Goal: Transaction & Acquisition: Book appointment/travel/reservation

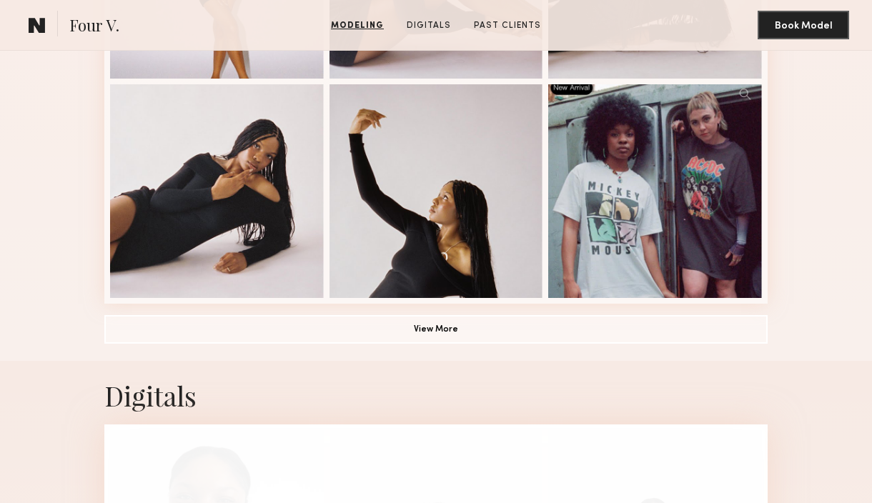
scroll to position [980, 0]
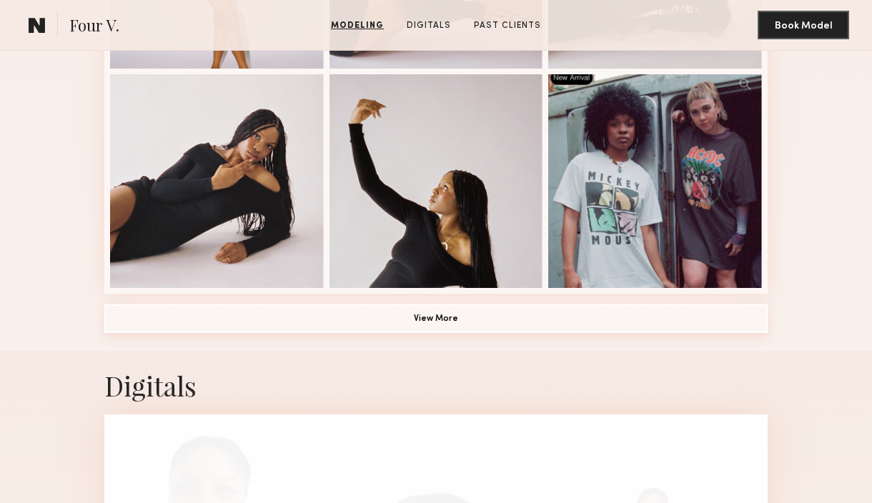
click at [411, 319] on button "View More" at bounding box center [435, 318] width 663 height 29
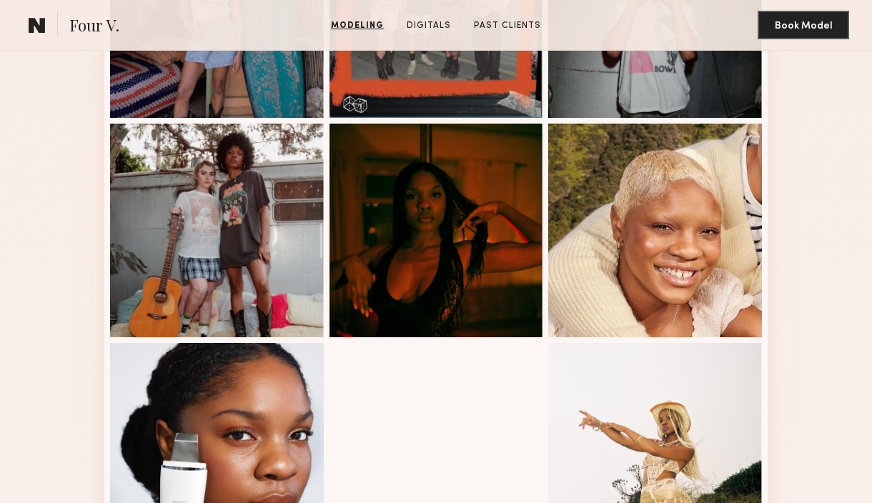
scroll to position [1367, 0]
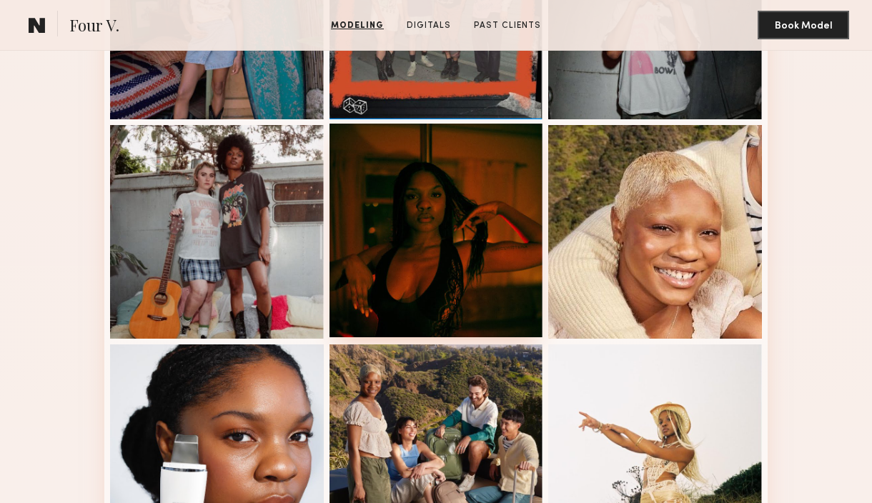
click at [420, 254] on div at bounding box center [436, 231] width 214 height 214
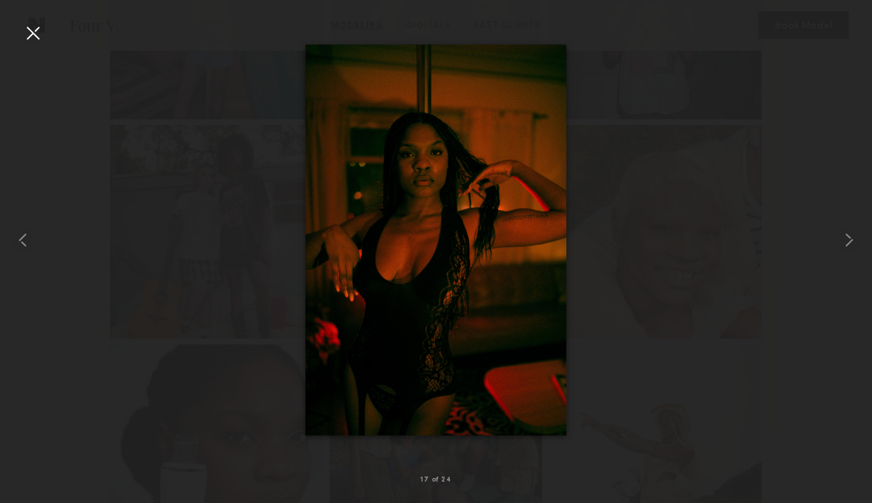
click at [660, 227] on div at bounding box center [436, 240] width 872 height 434
click at [26, 31] on div at bounding box center [32, 32] width 23 height 23
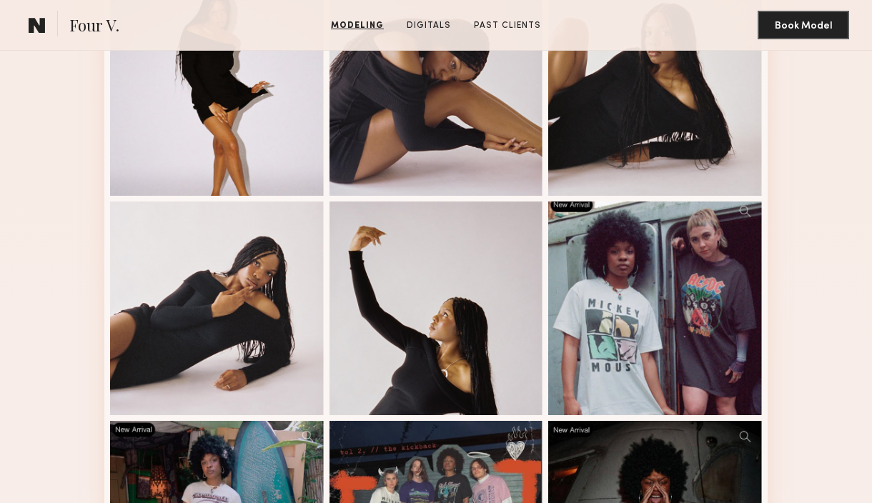
scroll to position [858, 0]
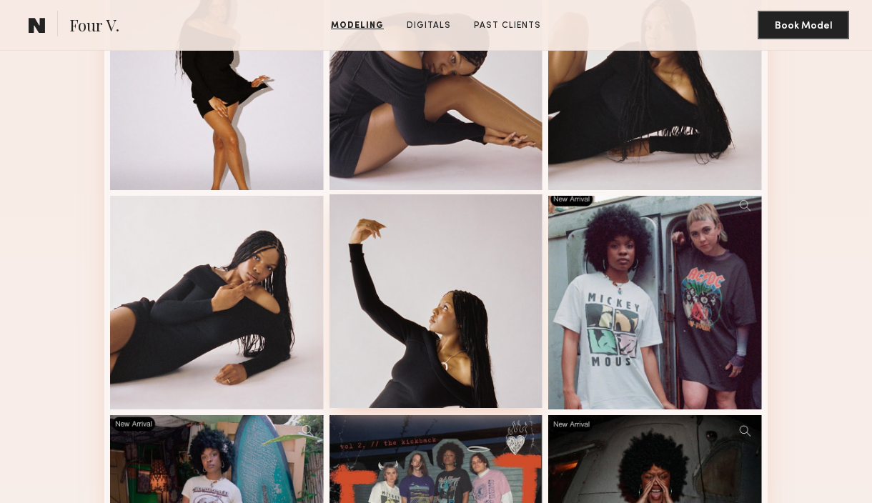
click at [483, 255] on div at bounding box center [436, 301] width 214 height 214
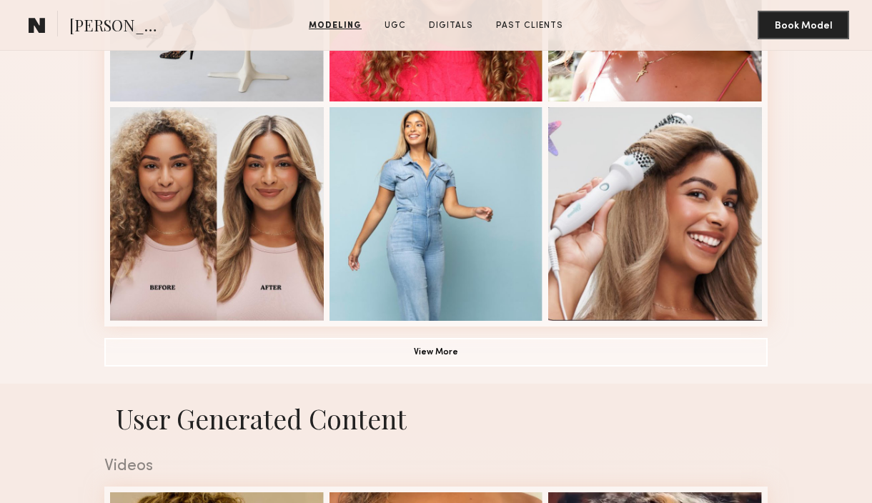
scroll to position [953, 0]
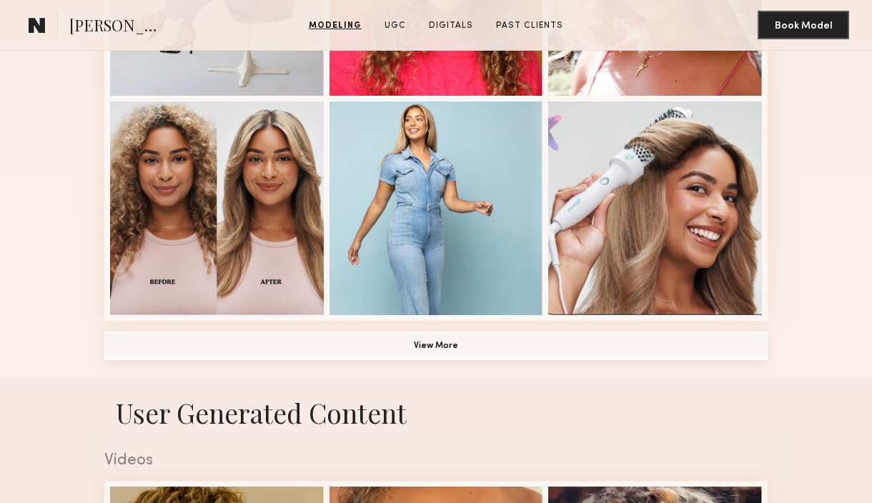
click at [473, 345] on button "View More" at bounding box center [435, 346] width 663 height 29
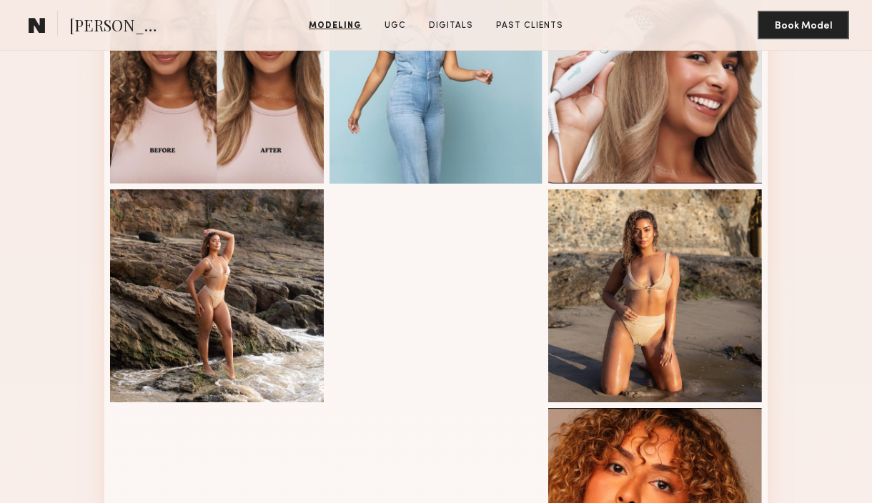
scroll to position [1087, 0]
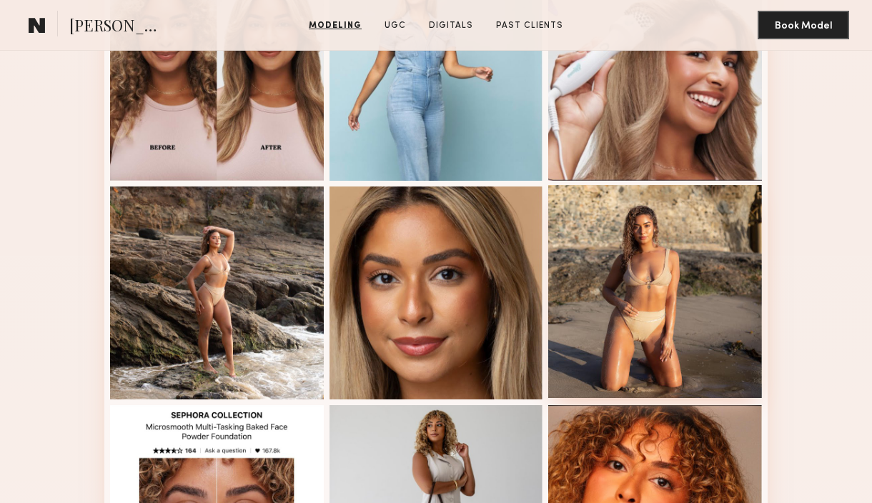
click at [668, 317] on div at bounding box center [655, 292] width 214 height 214
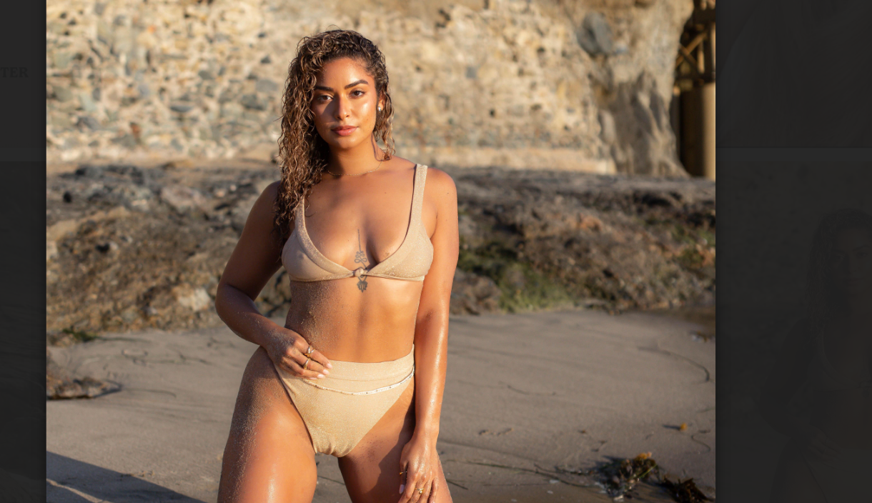
click at [627, 174] on div at bounding box center [436, 240] width 872 height 434
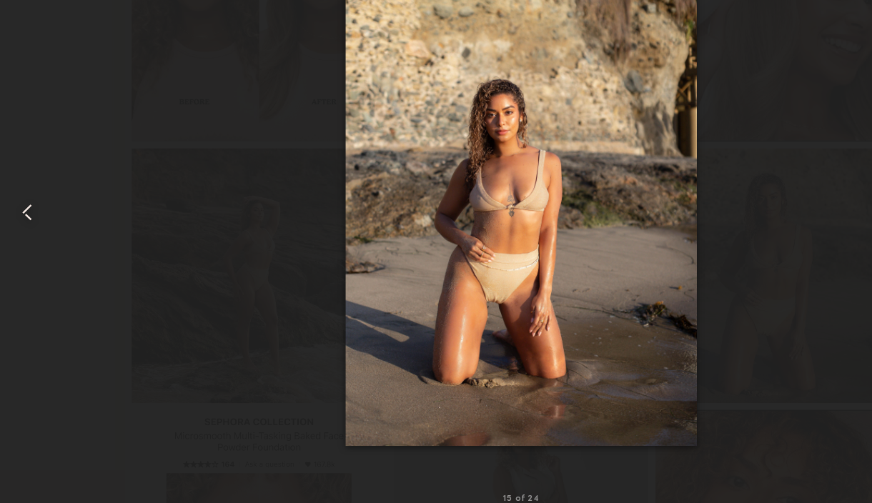
click at [682, 174] on div at bounding box center [436, 240] width 872 height 434
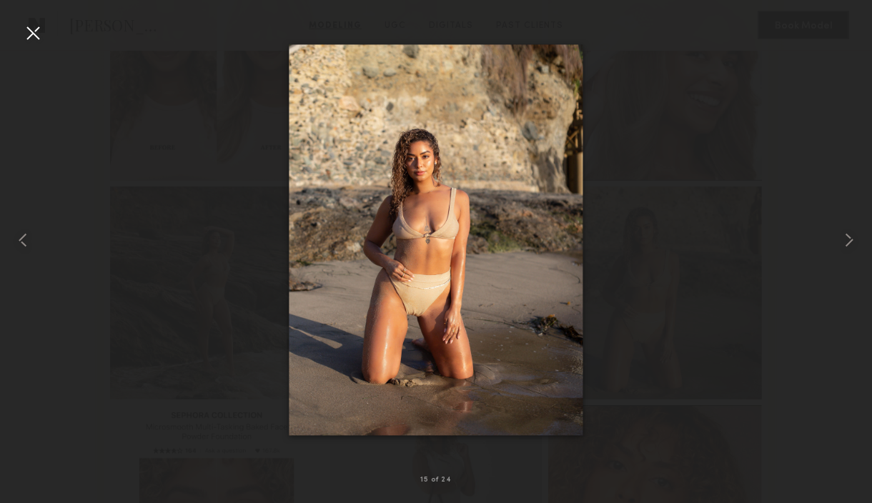
click at [30, 32] on div at bounding box center [32, 32] width 23 height 23
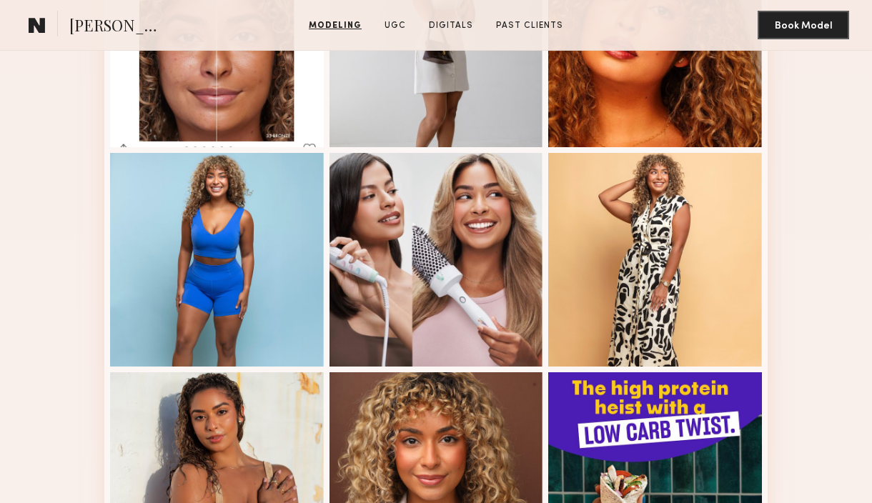
scroll to position [1570, 0]
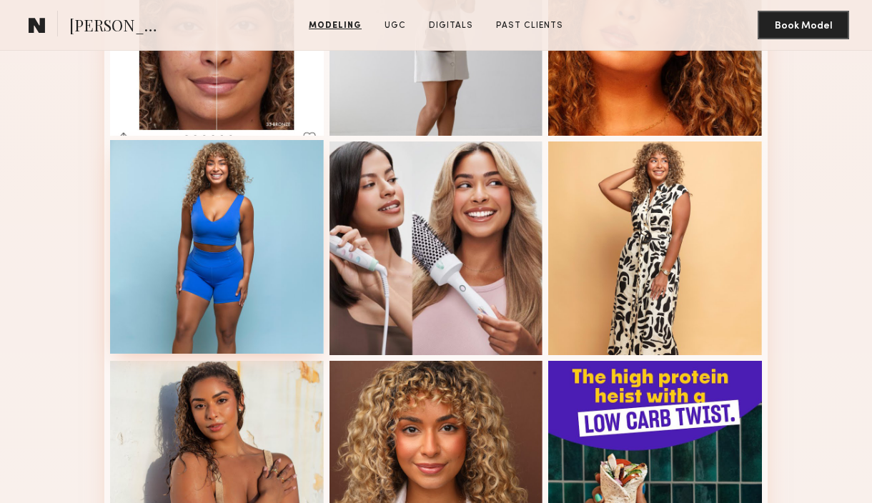
click at [230, 226] on div at bounding box center [217, 247] width 214 height 214
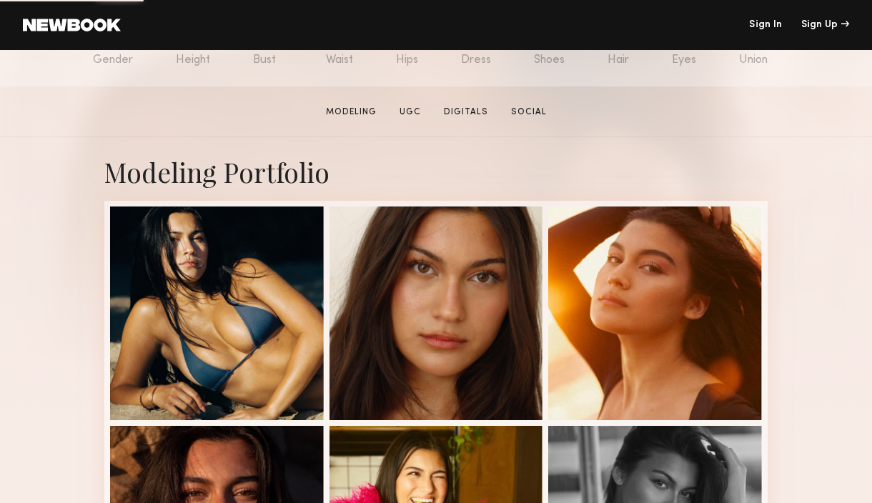
scroll to position [192, 0]
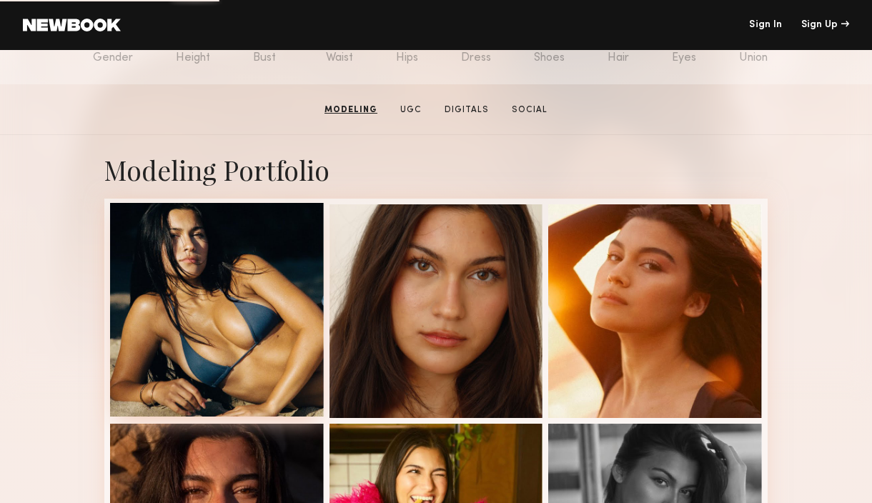
click at [233, 309] on div at bounding box center [217, 310] width 214 height 214
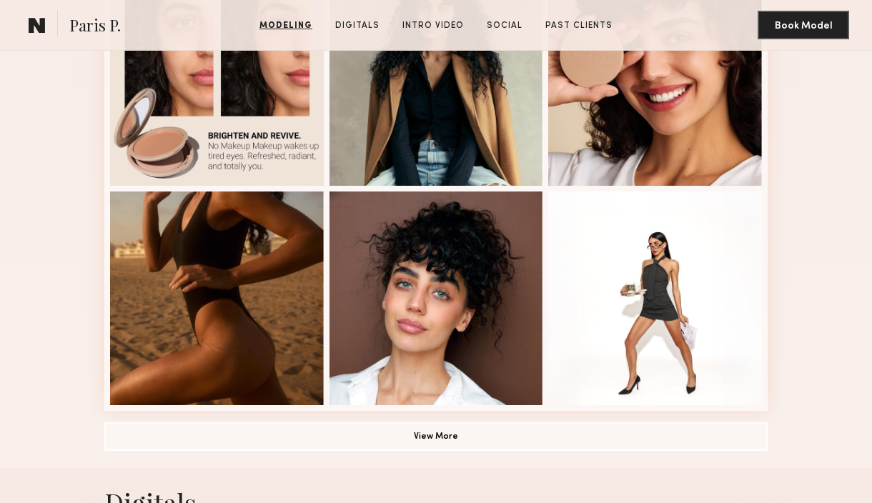
scroll to position [865, 0]
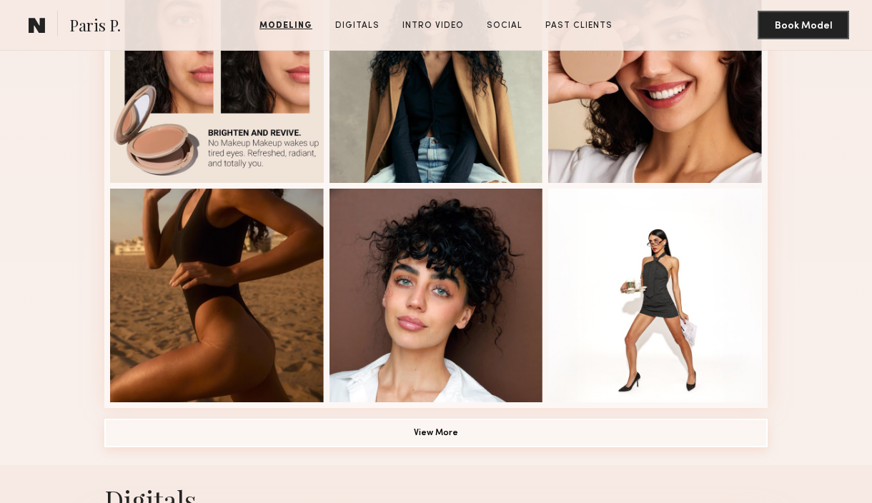
click at [407, 429] on button "View More" at bounding box center [435, 433] width 663 height 29
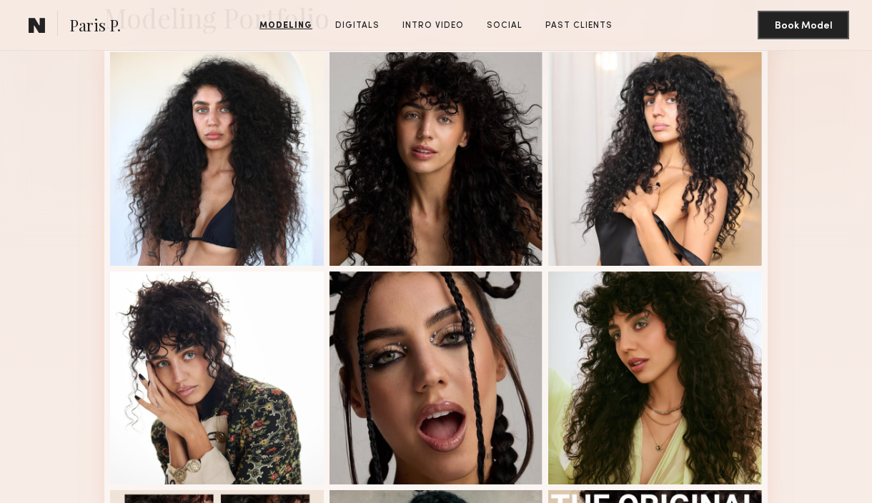
scroll to position [331, 0]
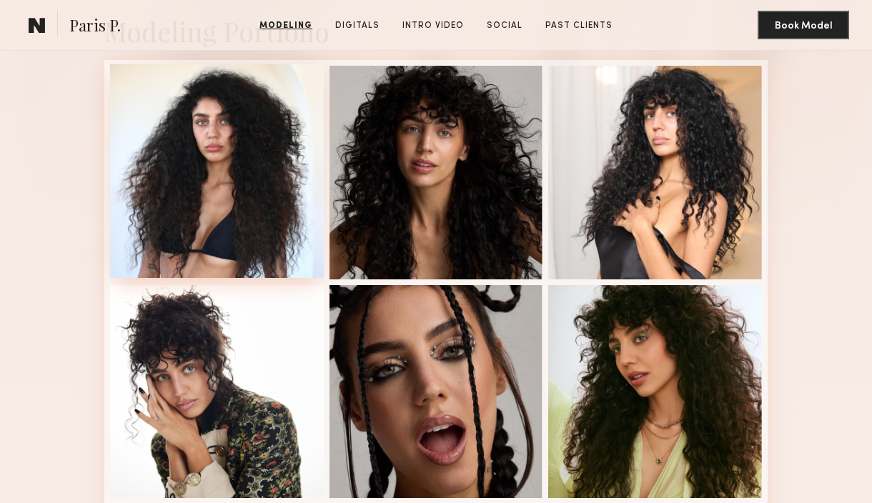
click at [215, 217] on div at bounding box center [217, 171] width 214 height 214
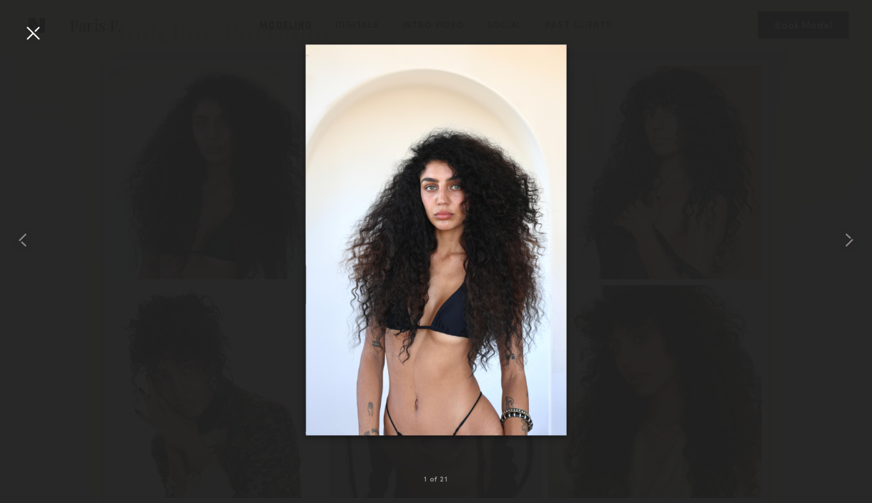
click at [621, 139] on div at bounding box center [436, 240] width 872 height 434
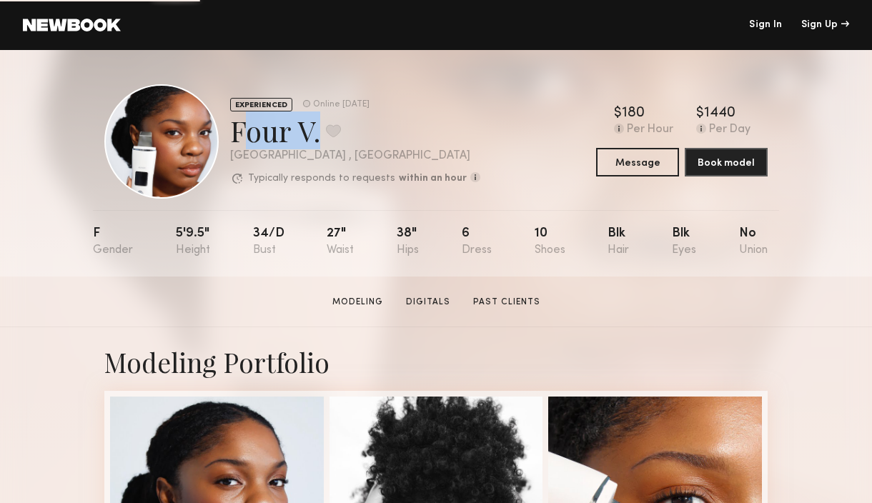
drag, startPoint x: 317, startPoint y: 141, endPoint x: 229, endPoint y: 141, distance: 87.2
click at [230, 141] on div "Four V. Favorite" at bounding box center [355, 130] width 250 height 38
copy div "Four V"
click at [625, 169] on button "Message" at bounding box center [637, 161] width 83 height 29
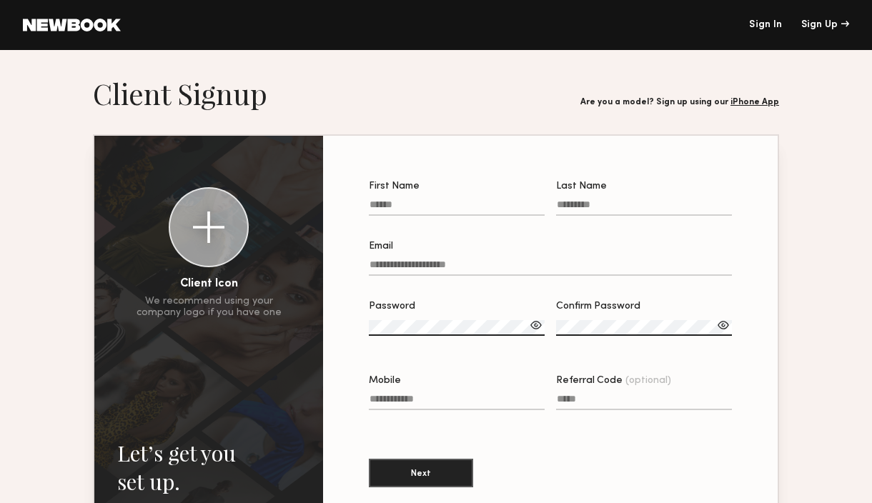
click at [771, 17] on header "Sign In Sign Up" at bounding box center [436, 25] width 872 height 50
click at [770, 20] on link "Sign In" at bounding box center [765, 25] width 33 height 10
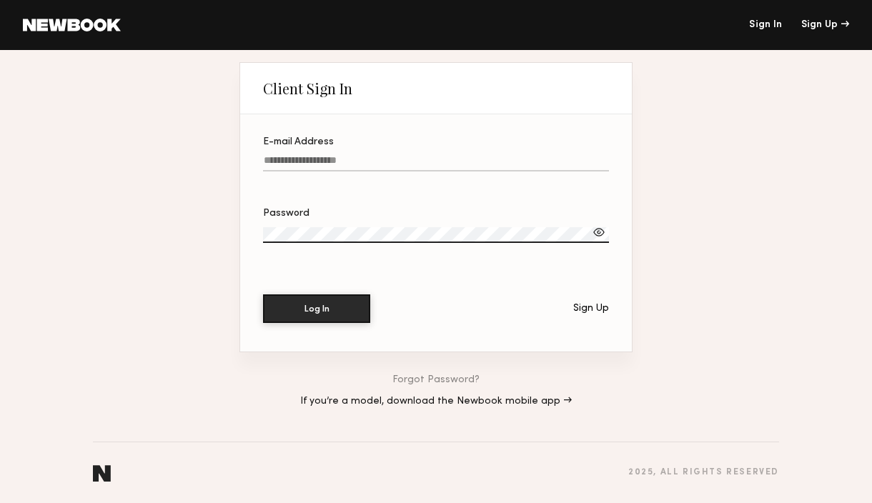
type input "**********"
click at [422, 162] on input "**********" at bounding box center [436, 163] width 346 height 16
click at [311, 315] on button "Log In" at bounding box center [316, 308] width 107 height 29
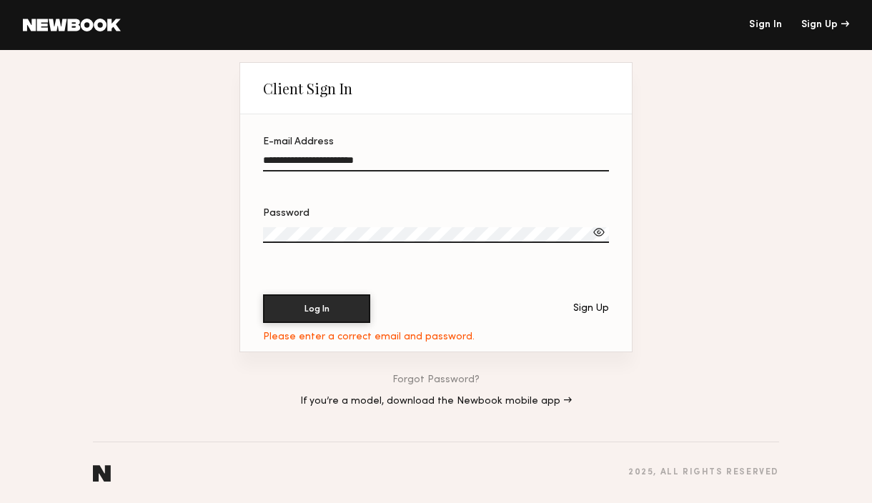
click at [600, 237] on div at bounding box center [599, 232] width 14 height 14
click at [322, 309] on button "Log In" at bounding box center [316, 308] width 107 height 29
click at [313, 297] on button "Log In" at bounding box center [316, 308] width 107 height 29
click at [319, 295] on button "Log In" at bounding box center [316, 308] width 107 height 29
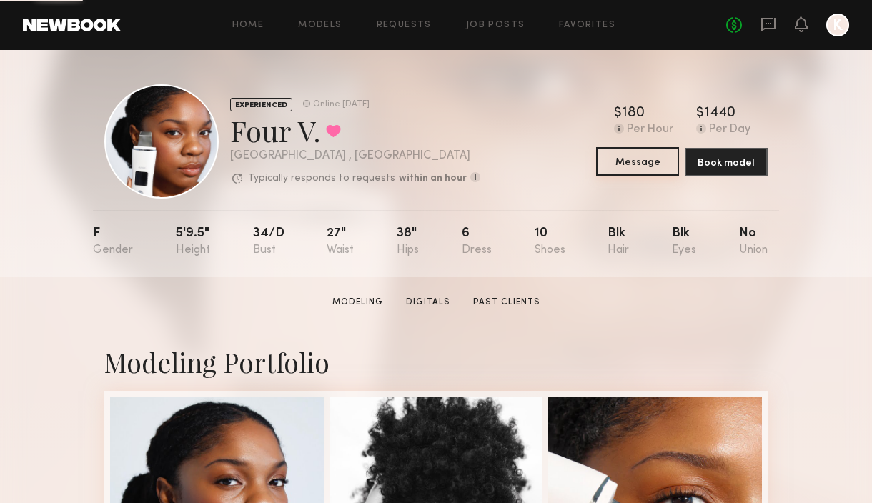
click at [665, 156] on button "Message" at bounding box center [637, 161] width 83 height 29
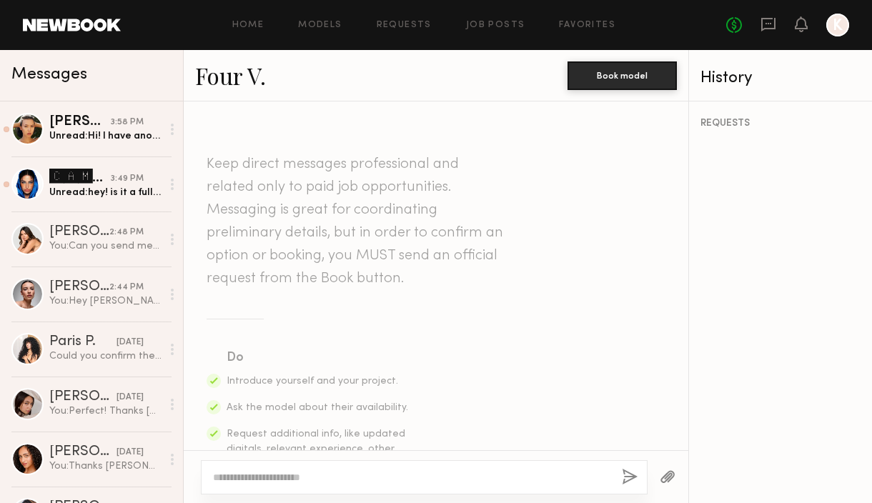
click at [221, 74] on link "Four V." at bounding box center [230, 75] width 71 height 31
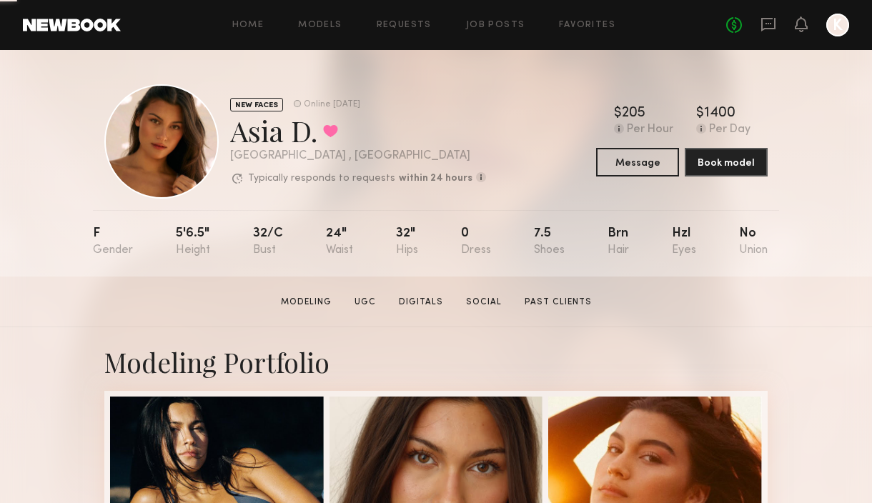
scroll to position [309, 0]
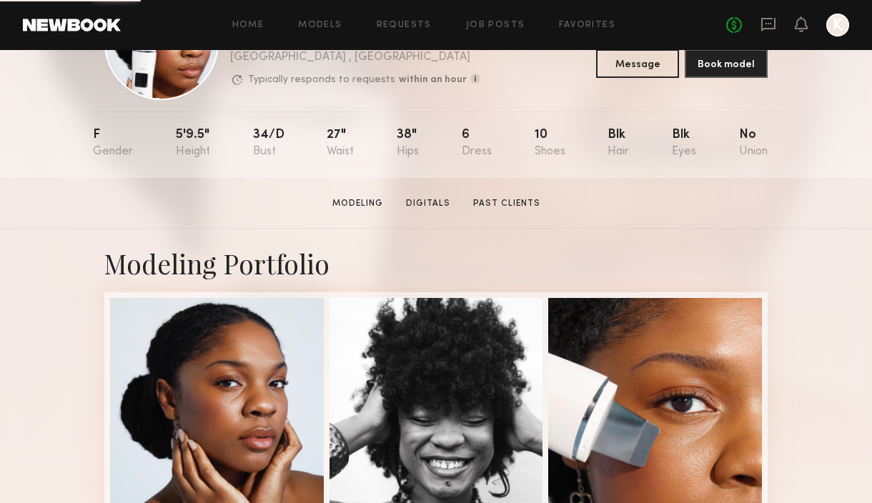
scroll to position [99, 0]
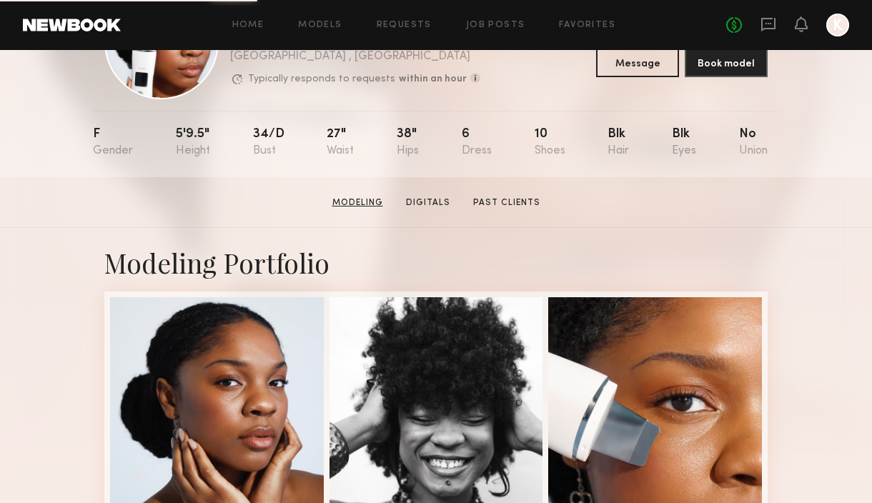
click at [364, 204] on link "Modeling" at bounding box center [358, 203] width 62 height 13
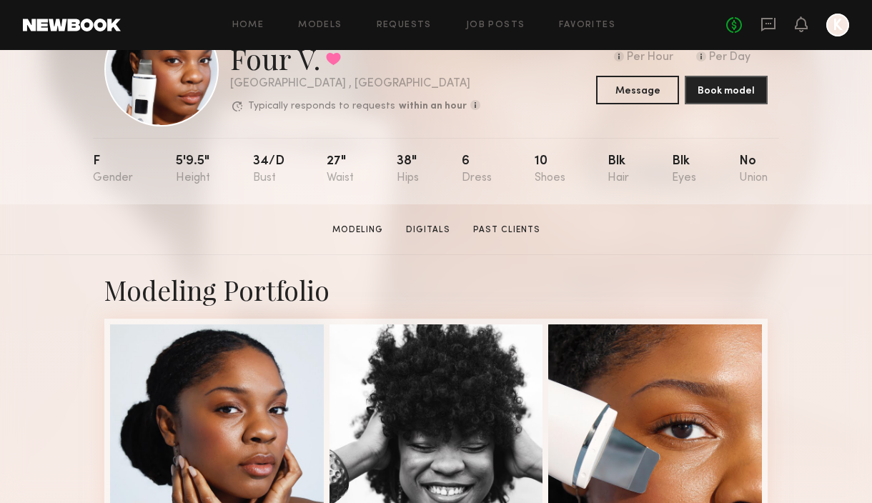
scroll to position [0, 0]
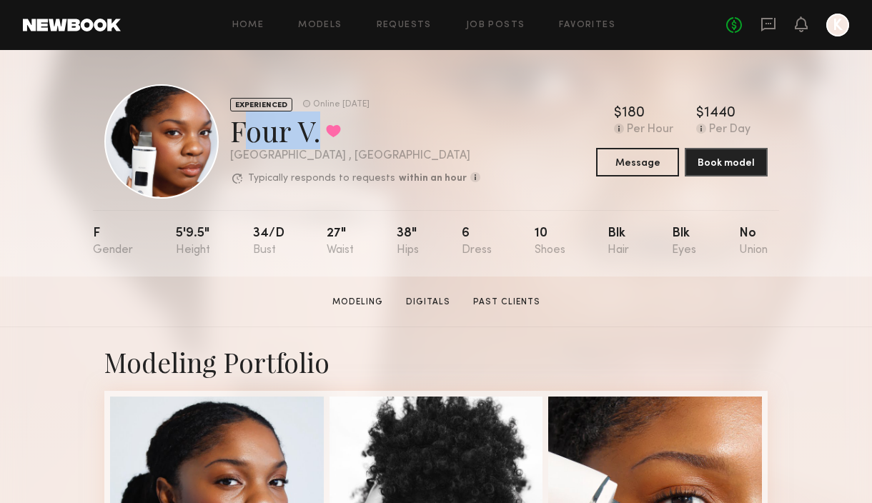
drag, startPoint x: 236, startPoint y: 137, endPoint x: 313, endPoint y: 135, distance: 77.2
click at [313, 135] on div "Four V. Favorited" at bounding box center [355, 130] width 250 height 38
copy div "Four V"
